Goal: Information Seeking & Learning: Learn about a topic

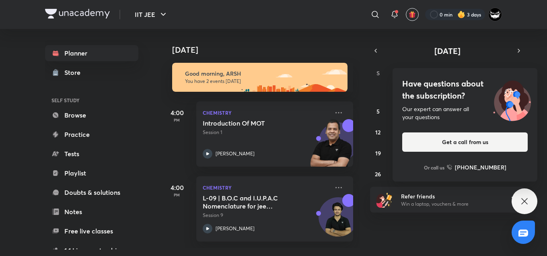
click at [465, 124] on div "Have questions about the subscription? Our expert can answer all your questions…" at bounding box center [464, 124] width 145 height 113
click at [428, 96] on div "28 29 30 1 2 3 4 5 6 7 8 9 10 11 12 13 14 15 16 17 18 19 20 21 22 23 24 25 26 2…" at bounding box center [447, 132] width 154 height 96
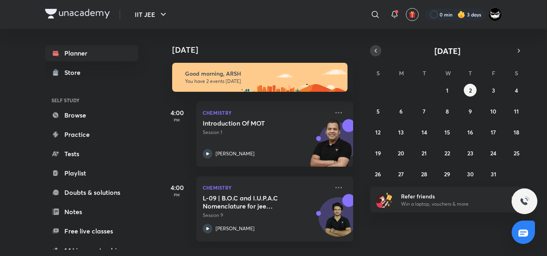
click at [375, 49] on icon "button" at bounding box center [376, 50] width 2 height 3
click at [435, 155] on div "31 1 2 3 4 5 6 7 8 9 10 11 12 13 14 15 16 17 18 19 20 21 22 23 24 25 26 27 28 2…" at bounding box center [447, 132] width 154 height 96
click at [459, 154] on div "31 1 2 3 4 5 6 7 8 9 10 11 12 13 14 15 16 17 18 19 20 21 22 23 24 25 26 27 28 2…" at bounding box center [447, 132] width 154 height 96
click at [468, 150] on abbr "25" at bounding box center [470, 153] width 6 height 8
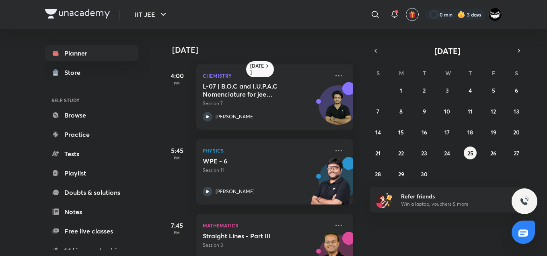
click at [237, 236] on h5 "Straight Lines - Part III" at bounding box center [253, 235] width 100 height 8
